Goal: Find specific page/section: Find specific page/section

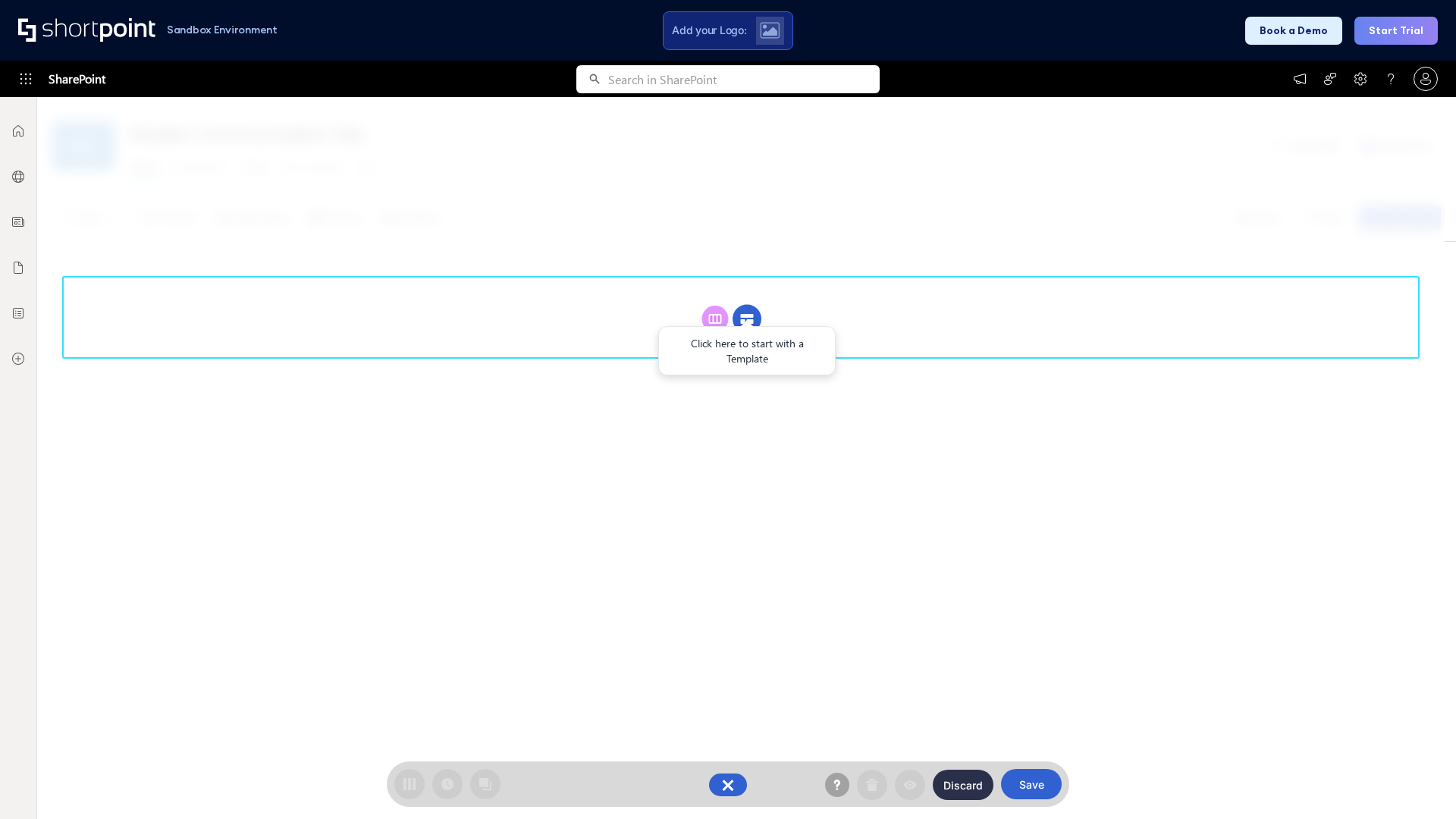
click at [747, 318] on circle at bounding box center [746, 319] width 29 height 29
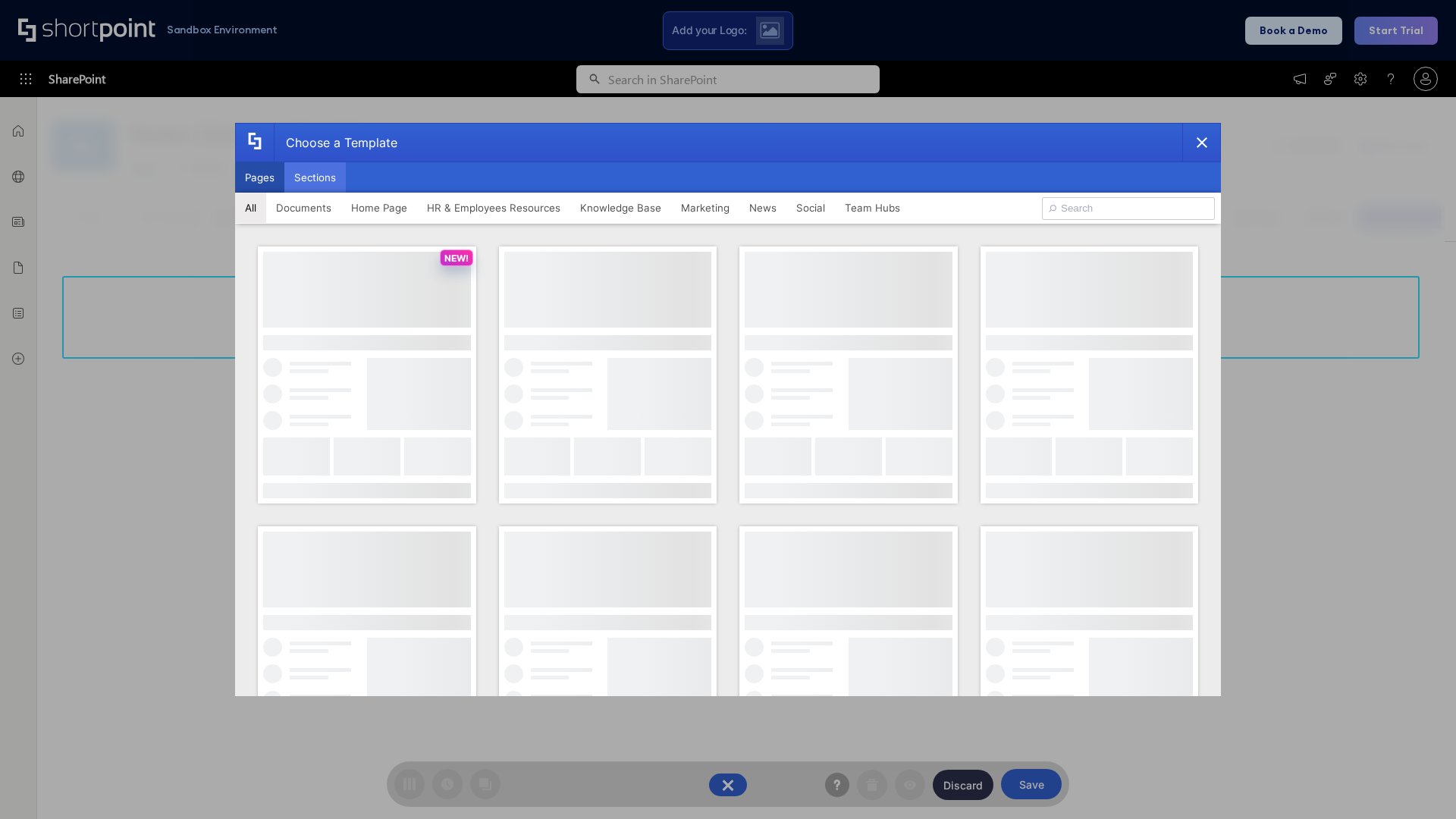
click at [315, 177] on button "Sections" at bounding box center [315, 177] width 61 height 31
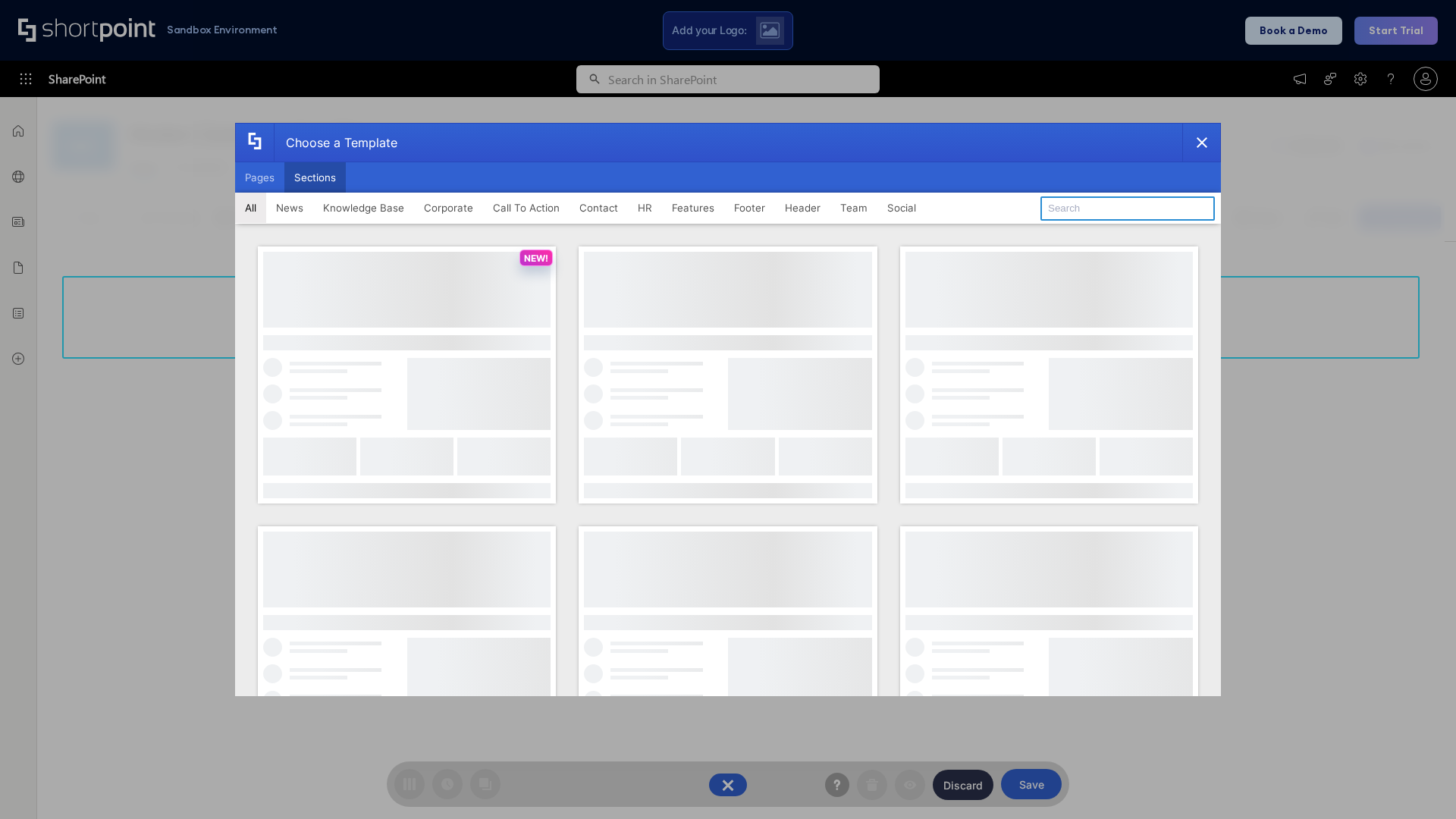
type input "HR Hub 2"
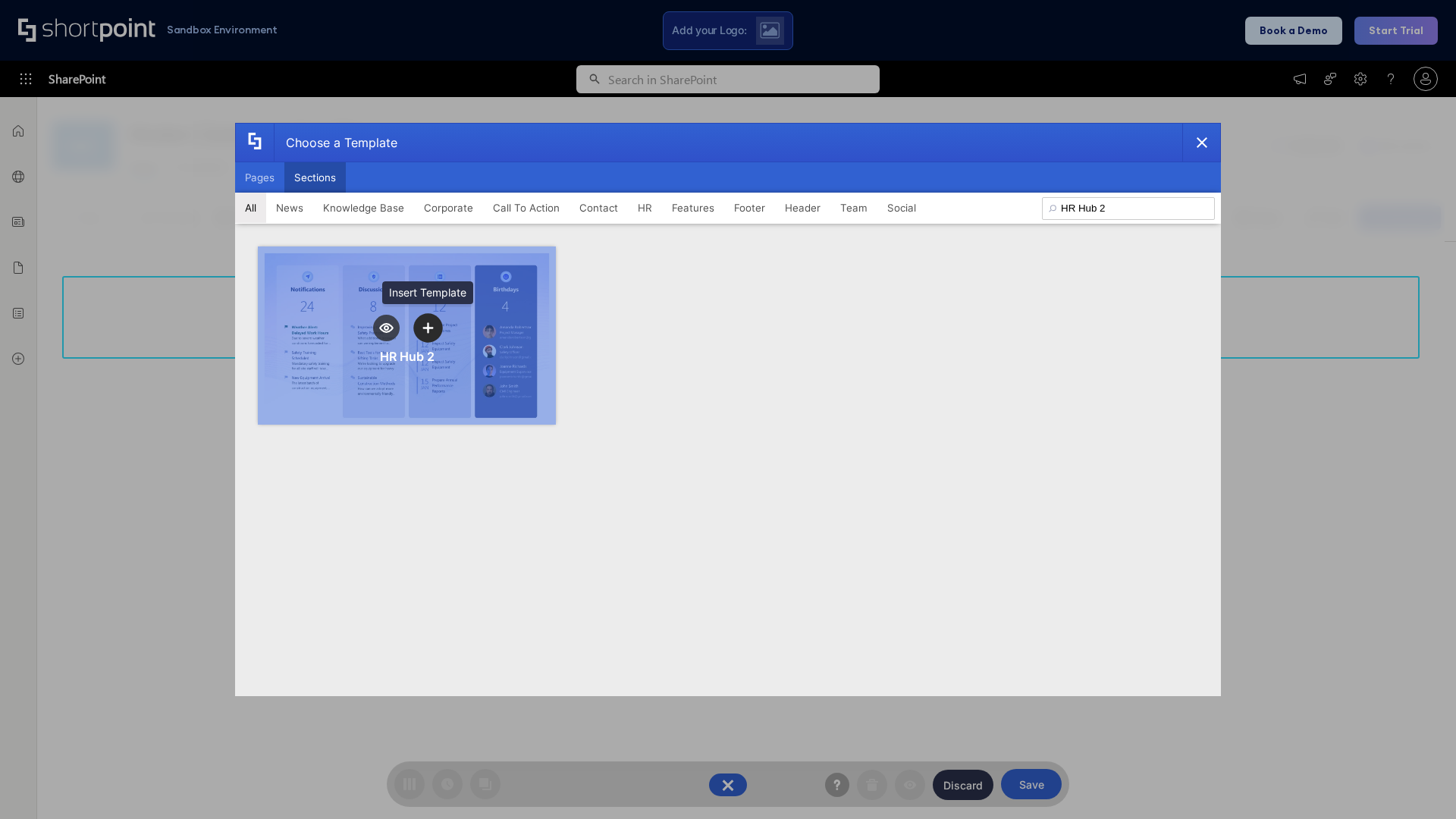
click at [428, 328] on icon "template selector" at bounding box center [427, 327] width 11 height 11
